Goal: Information Seeking & Learning: Check status

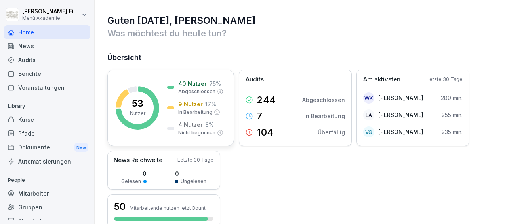
click at [145, 116] on rect at bounding box center [138, 108] width 44 height 44
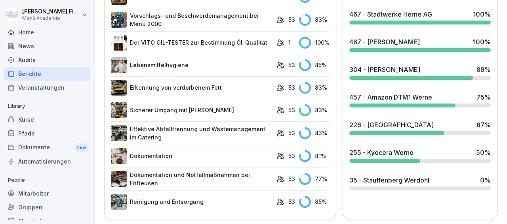
scroll to position [462, 0]
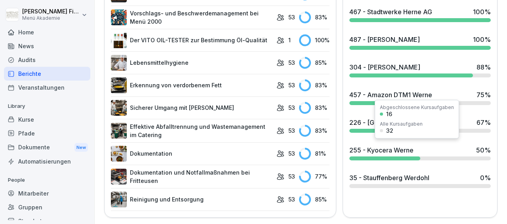
click at [367, 150] on div "255 - Kyocera Werne" at bounding box center [381, 150] width 64 height 9
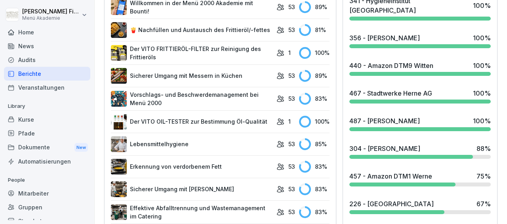
scroll to position [382, 0]
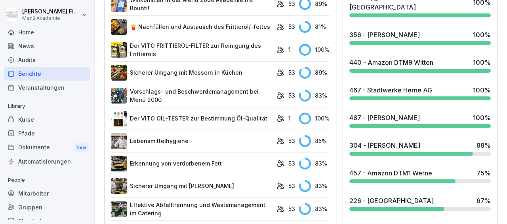
click at [393, 144] on div "304 - [PERSON_NAME]" at bounding box center [384, 145] width 71 height 9
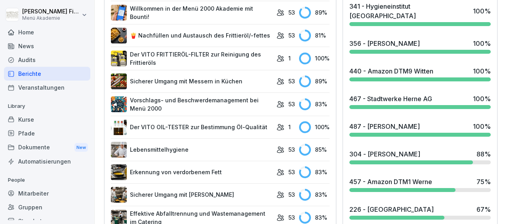
scroll to position [375, 0]
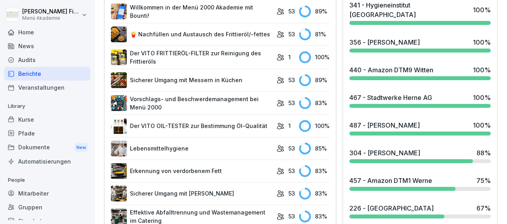
click at [364, 183] on div "457 - Amazon DTM1 Werne 75 %" at bounding box center [420, 183] width 148 height 21
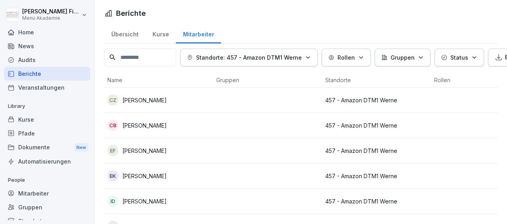
click at [294, 99] on td at bounding box center [267, 100] width 109 height 25
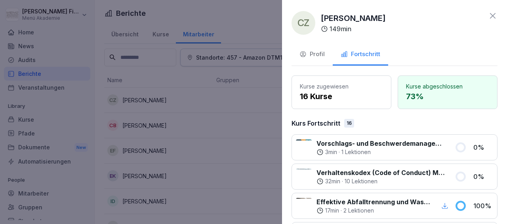
click at [490, 17] on icon at bounding box center [493, 16] width 6 height 6
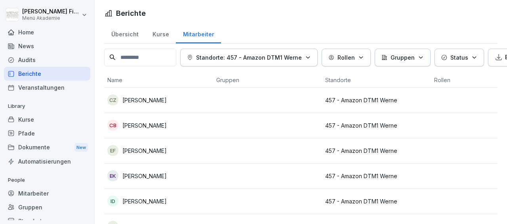
click at [310, 123] on td at bounding box center [267, 125] width 109 height 25
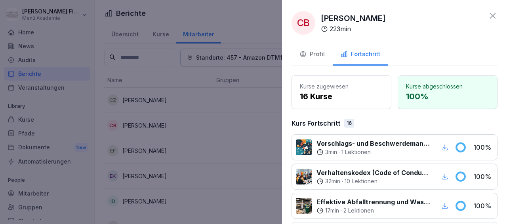
click at [490, 15] on icon at bounding box center [493, 16] width 6 height 6
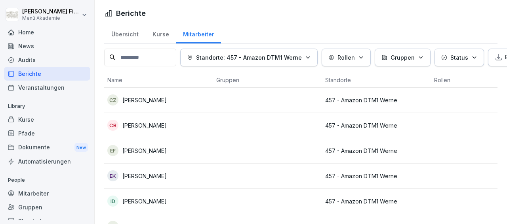
click at [299, 152] on td at bounding box center [267, 151] width 109 height 25
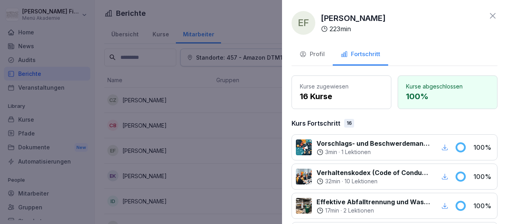
click at [490, 16] on icon at bounding box center [493, 16] width 6 height 6
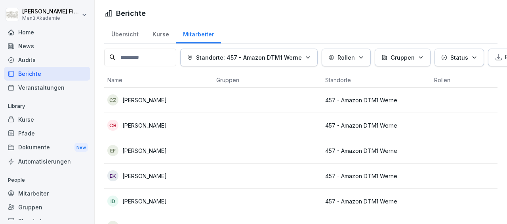
click at [296, 177] on td at bounding box center [267, 176] width 109 height 25
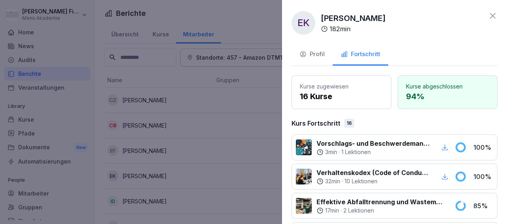
click at [488, 15] on icon at bounding box center [492, 15] width 9 height 9
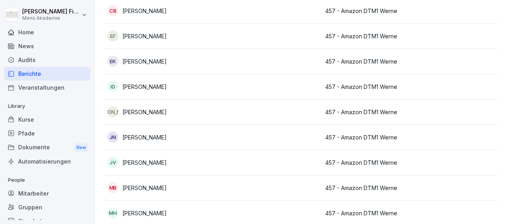
scroll to position [122, 0]
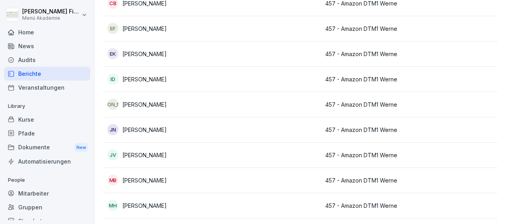
click at [354, 77] on p "457 - Amazon DTM1 Werne" at bounding box center [376, 79] width 103 height 8
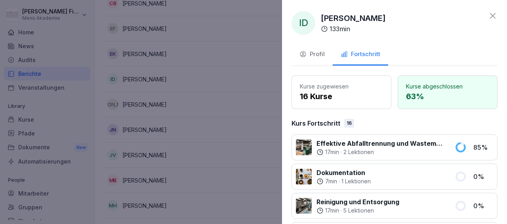
click at [488, 14] on icon at bounding box center [492, 15] width 9 height 9
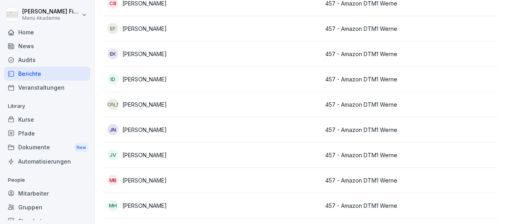
click at [373, 102] on p "457 - Amazon DTM1 Werne" at bounding box center [376, 105] width 103 height 8
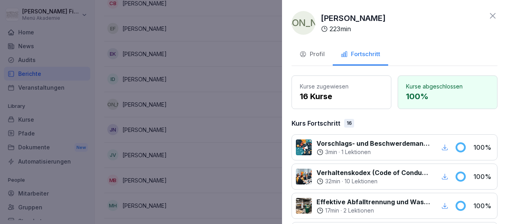
click at [488, 13] on icon at bounding box center [492, 15] width 9 height 9
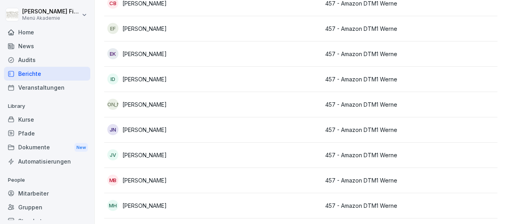
click at [382, 155] on p "457 - Amazon DTM1 Werne" at bounding box center [376, 155] width 103 height 8
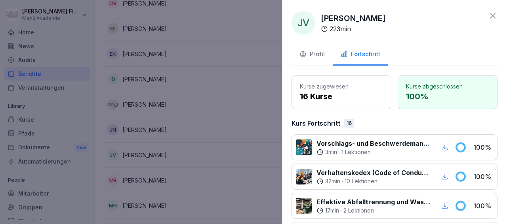
click at [488, 18] on icon at bounding box center [492, 15] width 9 height 9
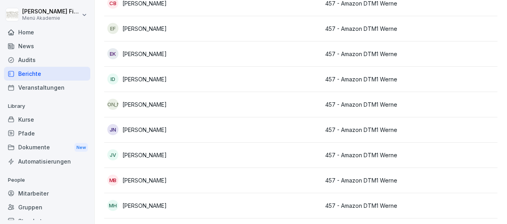
click at [372, 179] on p "457 - Amazon DTM1 Werne" at bounding box center [376, 181] width 103 height 8
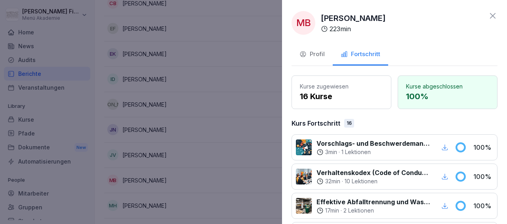
click at [488, 18] on icon at bounding box center [492, 15] width 9 height 9
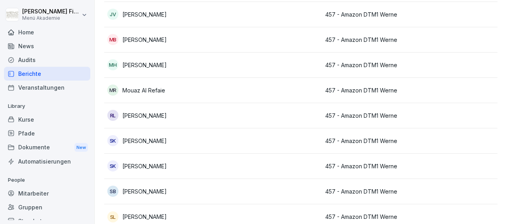
scroll to position [275, 0]
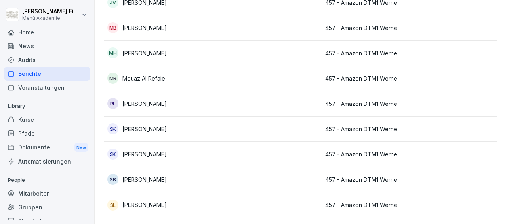
click at [348, 79] on p "457 - Amazon DTM1 Werne" at bounding box center [376, 78] width 103 height 8
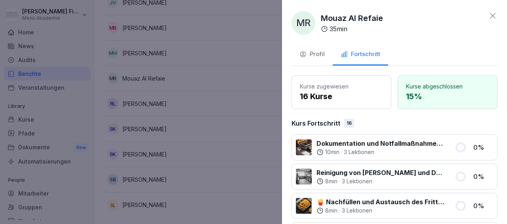
click at [488, 14] on icon at bounding box center [492, 15] width 9 height 9
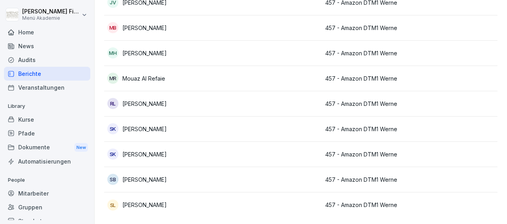
click at [357, 129] on p "457 - Amazon DTM1 Werne" at bounding box center [376, 129] width 103 height 8
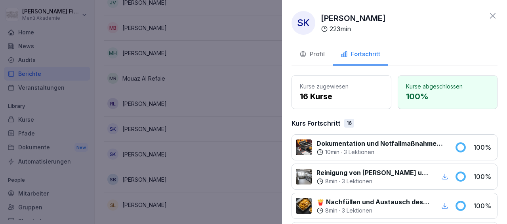
click at [488, 15] on icon at bounding box center [492, 15] width 9 height 9
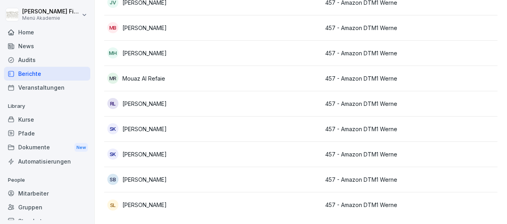
click at [350, 154] on p "457 - Amazon DTM1 Werne" at bounding box center [376, 154] width 103 height 8
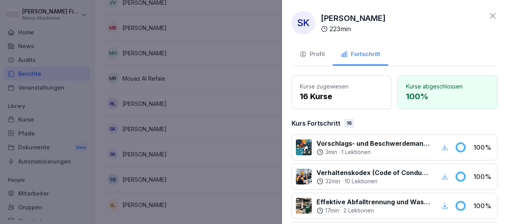
click at [490, 15] on icon at bounding box center [493, 16] width 6 height 6
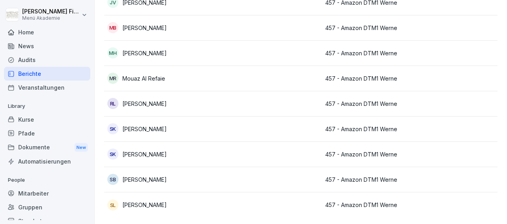
click at [352, 180] on p "457 - Amazon DTM1 Werne" at bounding box center [376, 180] width 103 height 8
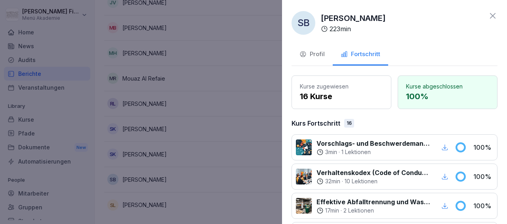
click at [490, 17] on icon at bounding box center [493, 16] width 6 height 6
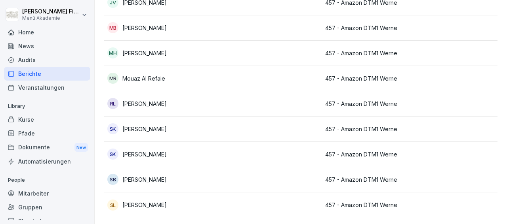
click at [369, 205] on p "457 - Amazon DTM1 Werne" at bounding box center [376, 205] width 103 height 8
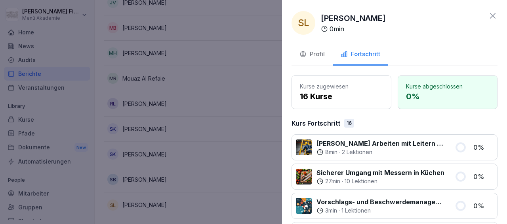
click at [488, 14] on icon at bounding box center [492, 15] width 9 height 9
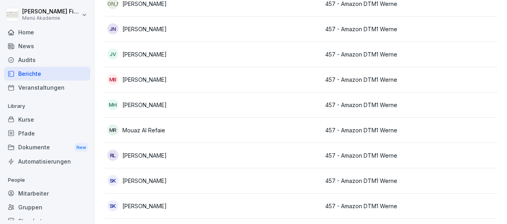
scroll to position [246, 0]
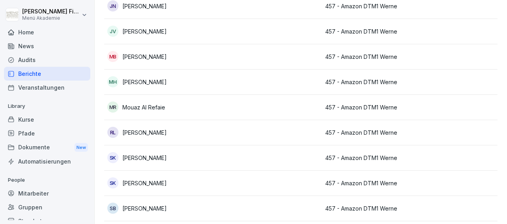
click at [395, 106] on p "457 - Amazon DTM1 Werne" at bounding box center [376, 107] width 103 height 8
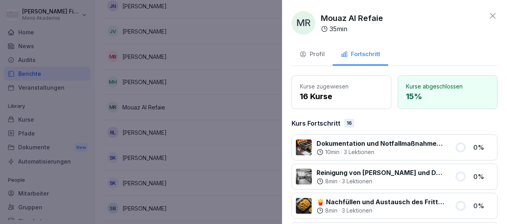
click at [490, 16] on icon at bounding box center [493, 16] width 6 height 6
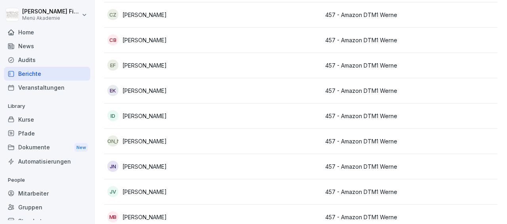
scroll to position [0, 0]
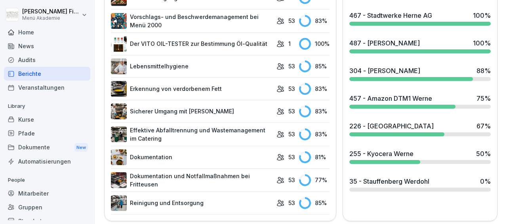
scroll to position [462, 0]
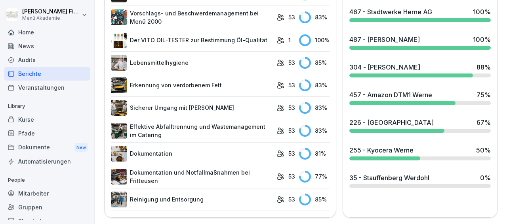
click at [412, 124] on div "226 - [GEOGRAPHIC_DATA] 67 %" at bounding box center [420, 125] width 148 height 21
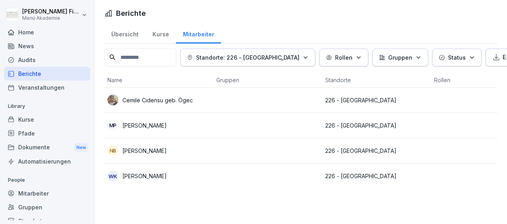
click at [261, 98] on td at bounding box center [267, 100] width 109 height 25
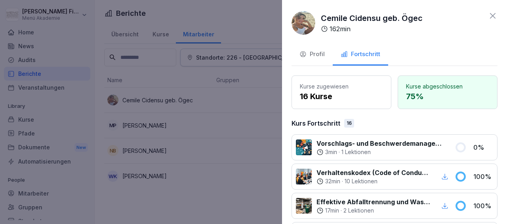
click at [488, 16] on icon at bounding box center [492, 15] width 9 height 9
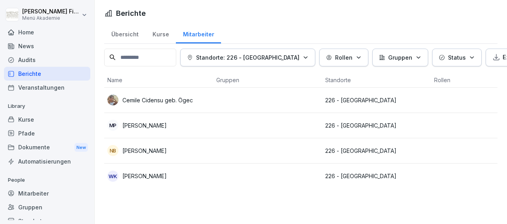
click at [270, 129] on td at bounding box center [267, 125] width 109 height 25
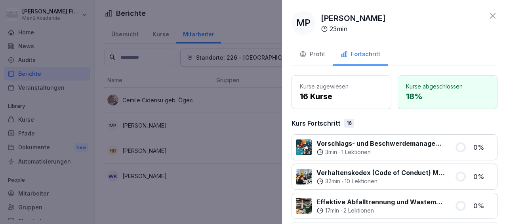
click at [488, 16] on icon at bounding box center [492, 15] width 9 height 9
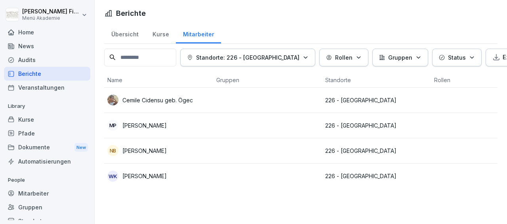
click at [243, 150] on td at bounding box center [267, 151] width 109 height 25
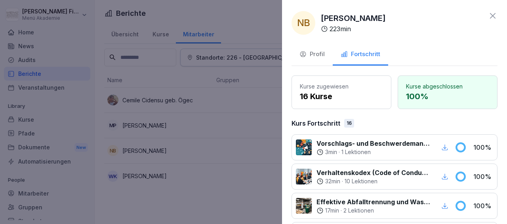
click at [490, 15] on icon at bounding box center [493, 16] width 6 height 6
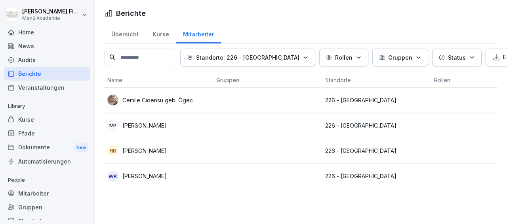
click at [448, 175] on td at bounding box center [485, 176] width 109 height 25
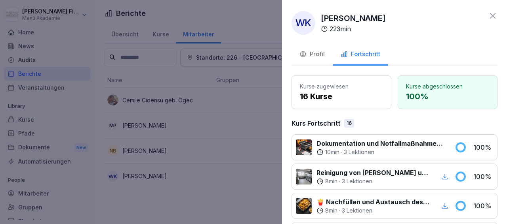
click at [488, 18] on icon at bounding box center [492, 15] width 9 height 9
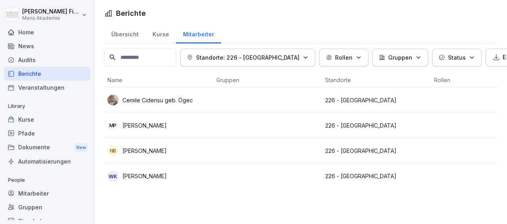
click at [370, 149] on p "226 - [GEOGRAPHIC_DATA]" at bounding box center [376, 151] width 103 height 8
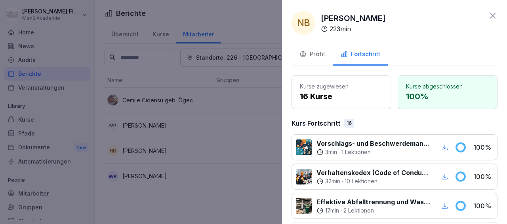
click at [488, 15] on icon at bounding box center [492, 15] width 9 height 9
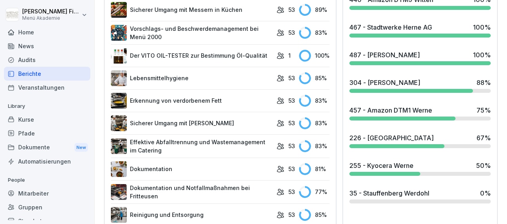
scroll to position [462, 0]
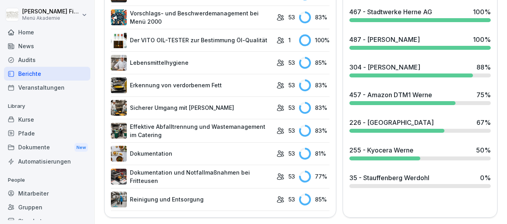
click at [369, 157] on div at bounding box center [384, 159] width 70 height 4
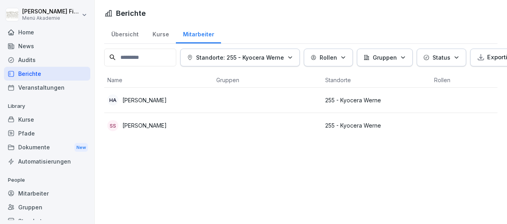
click at [339, 125] on p "255 - Kyocera Werne" at bounding box center [376, 126] width 103 height 8
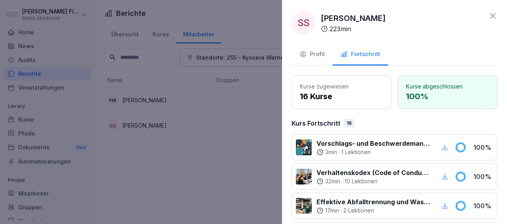
click at [488, 16] on icon at bounding box center [492, 15] width 9 height 9
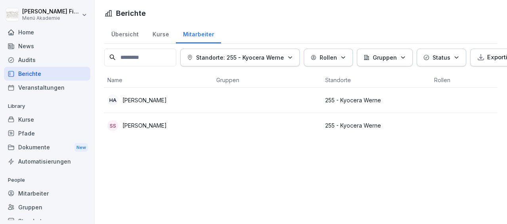
click at [356, 101] on p "255 - Kyocera Werne" at bounding box center [376, 100] width 103 height 8
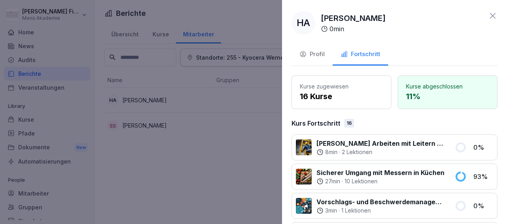
click at [488, 14] on icon at bounding box center [492, 15] width 9 height 9
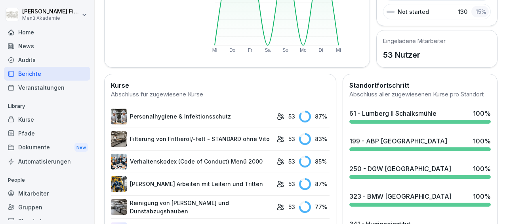
scroll to position [161, 0]
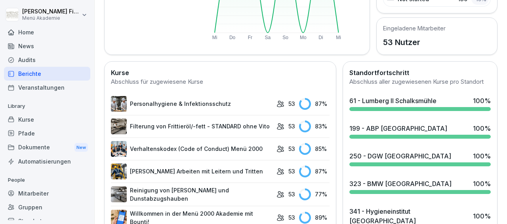
drag, startPoint x: 505, startPoint y: 213, endPoint x: 504, endPoint y: 199, distance: 13.9
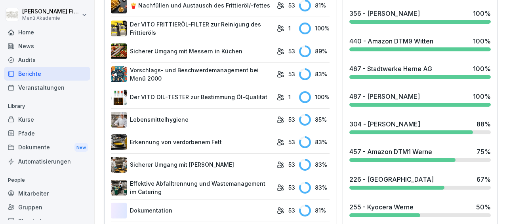
scroll to position [462, 0]
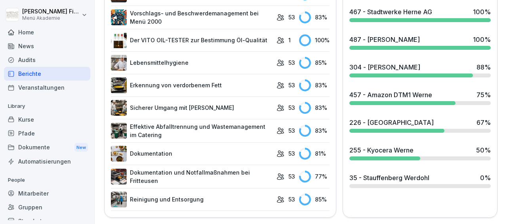
click at [405, 178] on div "35 - Stauffenberg Werdohl" at bounding box center [389, 177] width 80 height 9
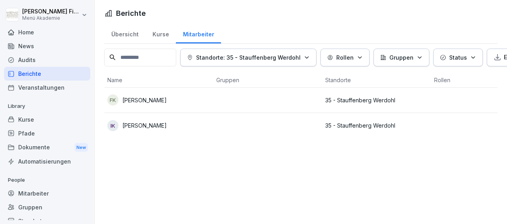
click at [288, 125] on td at bounding box center [267, 125] width 109 height 25
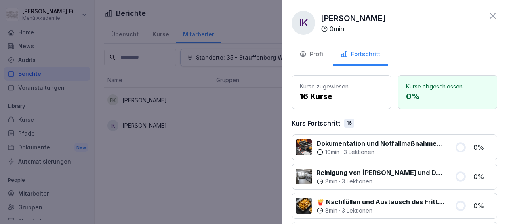
click at [488, 16] on icon at bounding box center [492, 15] width 9 height 9
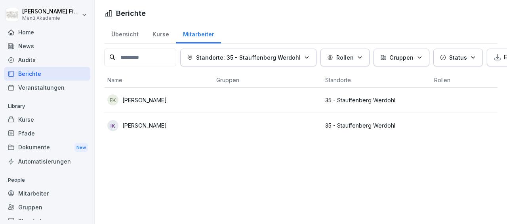
click at [345, 102] on p "35 - Stauffenberg Werdohl" at bounding box center [376, 100] width 103 height 8
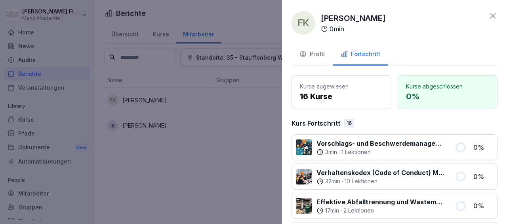
click at [490, 15] on icon at bounding box center [493, 16] width 6 height 6
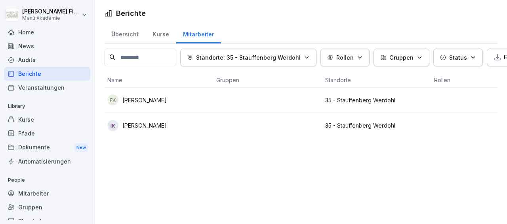
click at [213, 155] on div "Berichte Übersicht Kurse Mitarbeiter Standorte: 35 - Stauffenberg Werdohl Rolle…" at bounding box center [301, 112] width 412 height 224
